Goal: Task Accomplishment & Management: Use online tool/utility

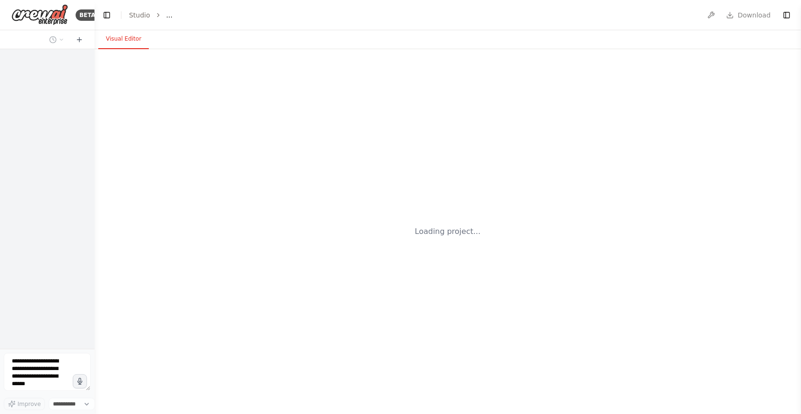
select select "****"
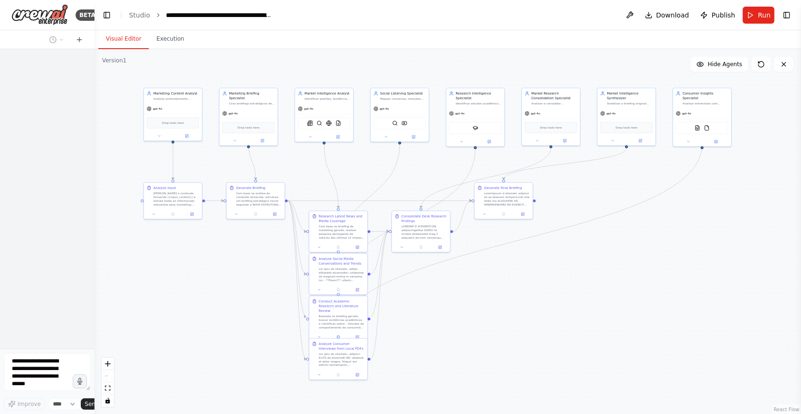
drag, startPoint x: 385, startPoint y: 269, endPoint x: 301, endPoint y: 171, distance: 129.0
click at [301, 170] on div ".deletable-edge-delete-btn { width: 20px; height: 20px; border: 0px solid #ffff…" at bounding box center [448, 231] width 707 height 365
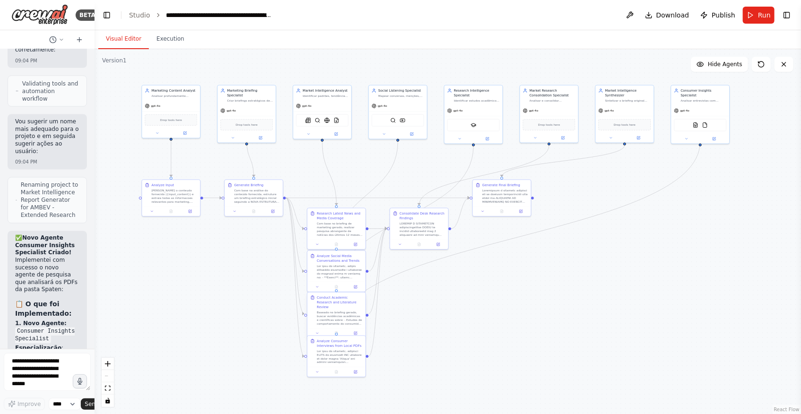
scroll to position [23735, 0]
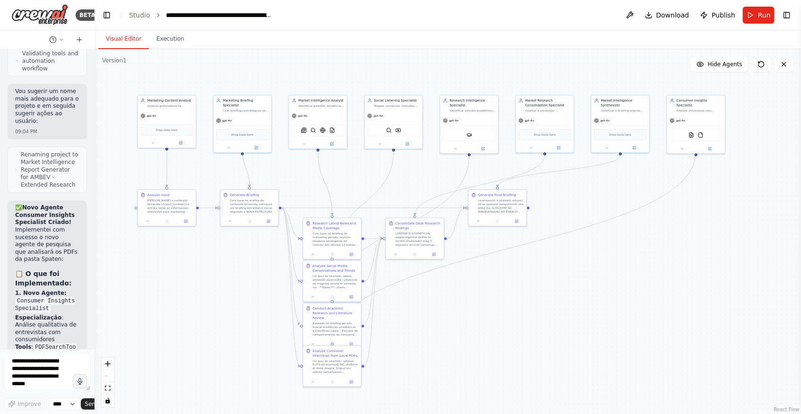
click at [491, 327] on div ".deletable-edge-delete-btn { width: 20px; height: 20px; border: 0px solid #ffff…" at bounding box center [448, 231] width 707 height 365
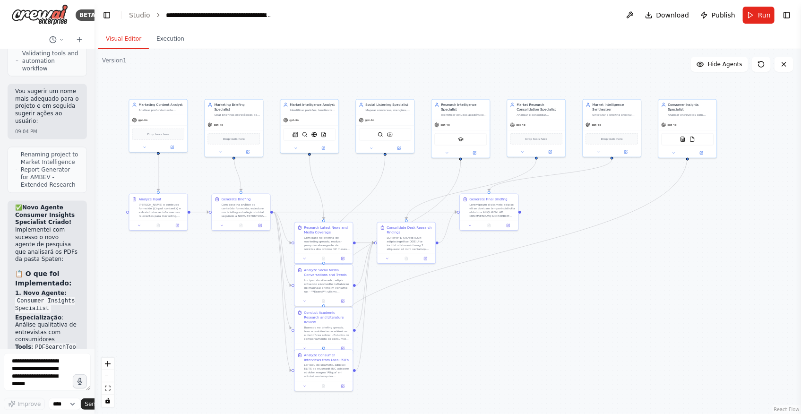
drag, startPoint x: 498, startPoint y: 311, endPoint x: 478, endPoint y: 314, distance: 20.6
click at [478, 314] on div ".deletable-edge-delete-btn { width: 20px; height: 20px; border: 0px solid #ffff…" at bounding box center [448, 231] width 707 height 365
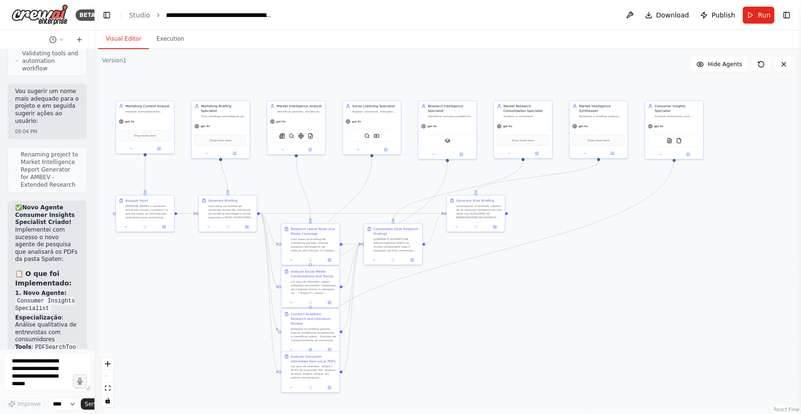
click at [501, 287] on div ".deletable-edge-delete-btn { width: 20px; height: 20px; border: 0px solid #ffff…" at bounding box center [448, 231] width 707 height 365
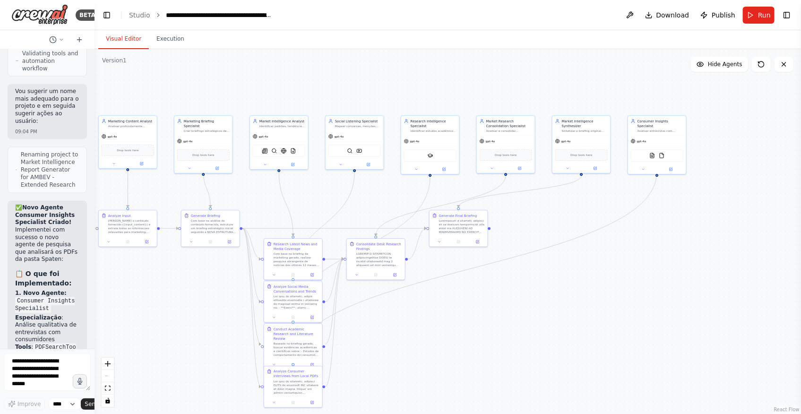
drag, startPoint x: 449, startPoint y: 375, endPoint x: 486, endPoint y: 313, distance: 72.3
click at [486, 314] on div ".deletable-edge-delete-btn { width: 20px; height: 20px; border: 0px solid #ffff…" at bounding box center [448, 231] width 707 height 365
